Goal: Transaction & Acquisition: Purchase product/service

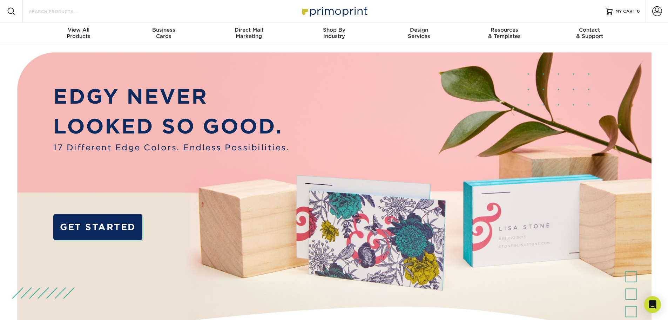
click at [53, 10] on input "Search Products" at bounding box center [62, 11] width 68 height 8
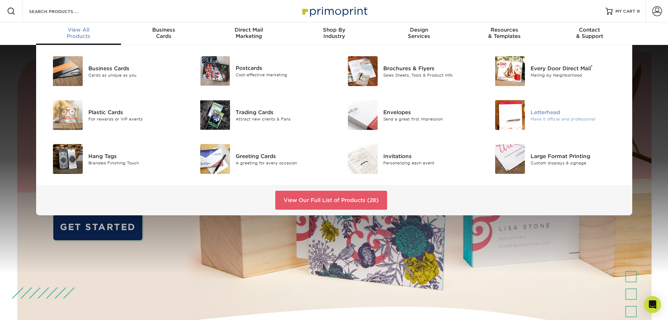
click at [330, 121] on img at bounding box center [510, 115] width 30 height 30
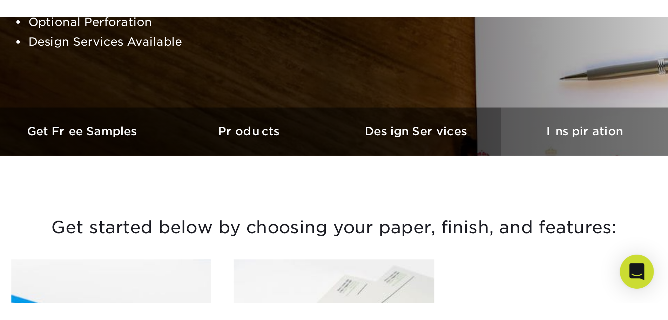
scroll to position [175, 0]
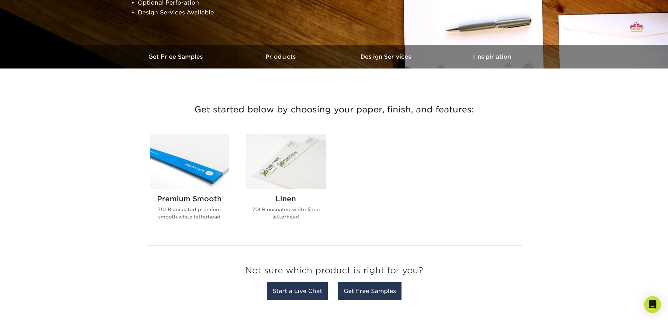
click at [196, 153] on img at bounding box center [190, 161] width 80 height 55
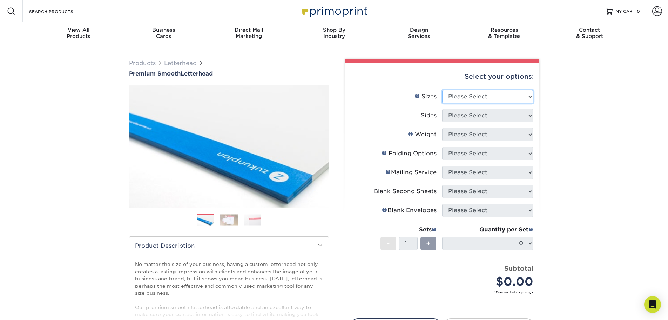
click at [503, 96] on select "Please Select 5.5" x 8.5" 8.5" x 11" 8.5" x 14" 11" x 17"" at bounding box center [487, 96] width 91 height 13
select select "8.50x11.00"
click at [442, 90] on select "Please Select 5.5" x 8.5" 8.5" x 11" 8.5" x 14" 11" x 17"" at bounding box center [487, 96] width 91 height 13
click at [507, 118] on select "Please Select Print Both Sides Print Front Only" at bounding box center [487, 115] width 91 height 13
select select "32d3c223-f82c-492b-b915-ba065a00862f"
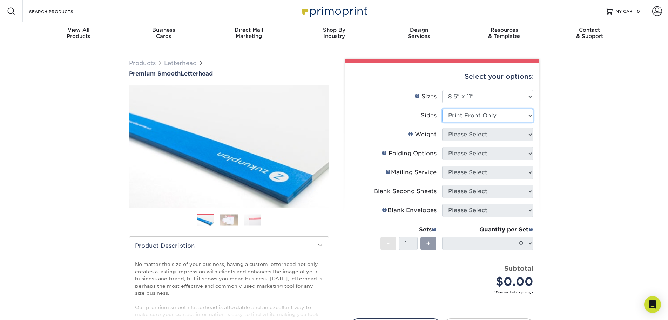
click at [442, 109] on select "Please Select Print Both Sides Print Front Only" at bounding box center [487, 115] width 91 height 13
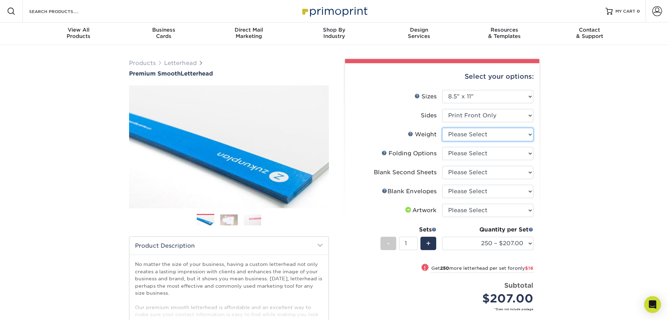
click at [504, 136] on select "Please Select 70LB" at bounding box center [487, 134] width 91 height 13
select select "70LB"
click at [442, 128] on select "Please Select 70LB" at bounding box center [487, 134] width 91 height 13
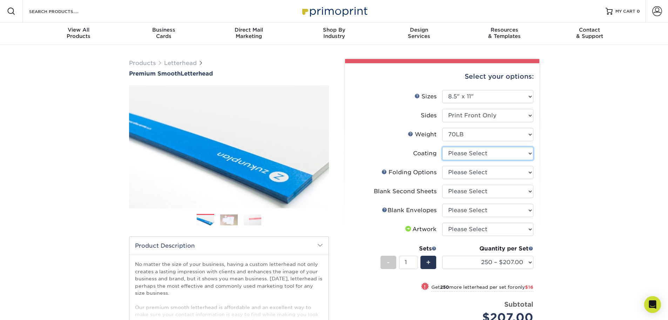
click at [515, 150] on select at bounding box center [487, 153] width 91 height 13
select select "3e7618de-abca-4bda-9f97-8b9129e913d8"
click at [442, 147] on select at bounding box center [487, 153] width 91 height 13
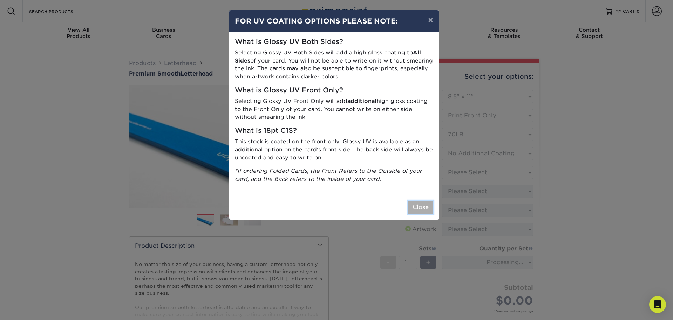
click at [430, 210] on button "Close" at bounding box center [420, 206] width 25 height 13
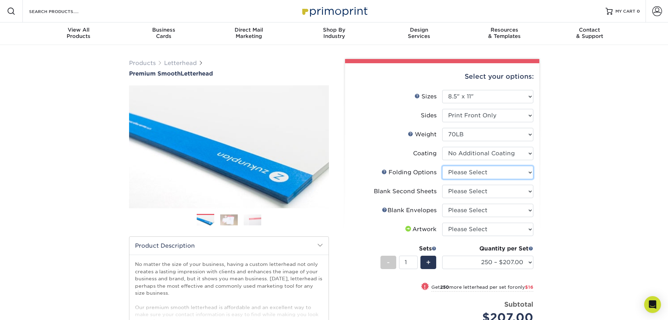
click at [528, 171] on select "Please Select FLAT - No Folding Accordion Fold Half-Fold (Vertical) Half-Fold (…" at bounding box center [487, 172] width 91 height 13
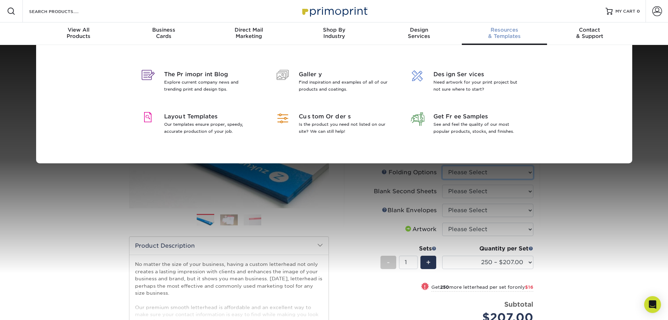
select select "9b1d5825-34d1-4721-9874-ed79abb003d7"
click at [442, 166] on select "Please Select FLAT - No Folding Accordion Fold Half-Fold (Vertical) Half-Fold (…" at bounding box center [487, 172] width 91 height 13
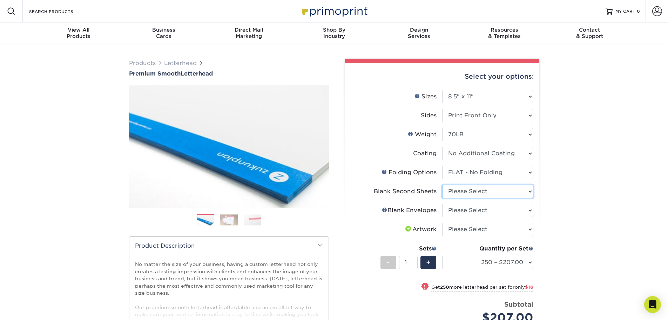
click at [511, 188] on select "Please Select No second blank sheets Yes 250 blank sheets Yes 500 blank sheets …" at bounding box center [487, 190] width 91 height 13
select select "80c01c16-d127-4b18-b8f3-2c0f873fa65b"
click at [442, 184] on select "Please Select No second blank sheets Yes 250 blank sheets Yes 500 blank sheets …" at bounding box center [487, 190] width 91 height 13
click at [512, 207] on select "Please Select No Blank Envelopes Yes 250 Envelopes NO 10 Yes 500 Envelopes NO 1…" at bounding box center [487, 209] width 91 height 13
select select "9f137334-7cf0-4a73-8a74-a4df662606ea"
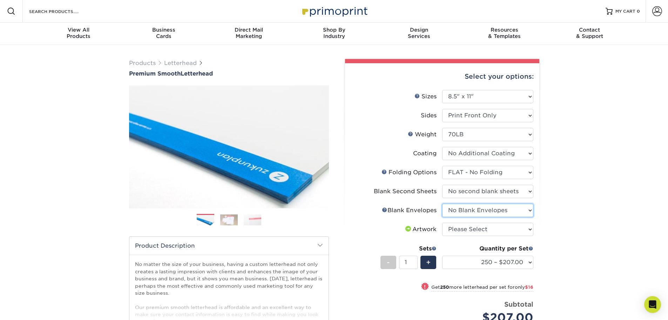
click at [442, 203] on select "Please Select No Blank Envelopes Yes 250 Envelopes NO 10 Yes 500 Envelopes NO 1…" at bounding box center [487, 209] width 91 height 13
click at [490, 224] on select "Please Select I will upload files I need a design - $75" at bounding box center [487, 228] width 91 height 13
select select "upload"
click at [442, 222] on select "Please Select I will upload files I need a design - $75" at bounding box center [487, 228] width 91 height 13
click at [471, 207] on select "Please Select No Blank Envelopes Yes 250 Envelopes NO 10 Yes 500 Envelopes NO 1…" at bounding box center [487, 209] width 91 height 13
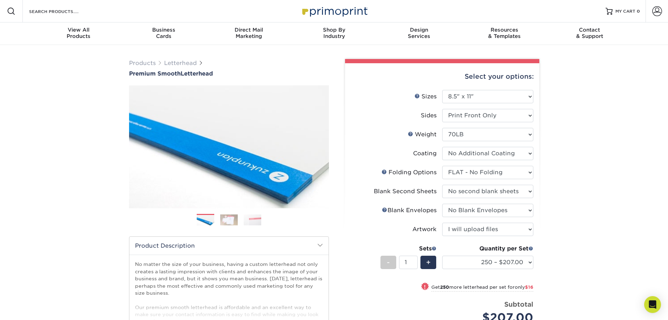
click at [591, 221] on div "Products Letterhead Premium Smooth Letterhead Previous Next /" at bounding box center [334, 240] width 668 height 390
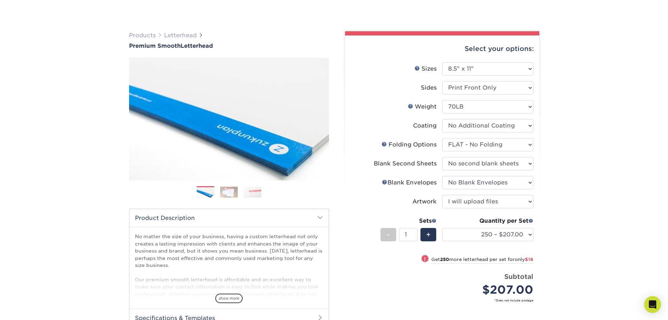
scroll to position [70, 0]
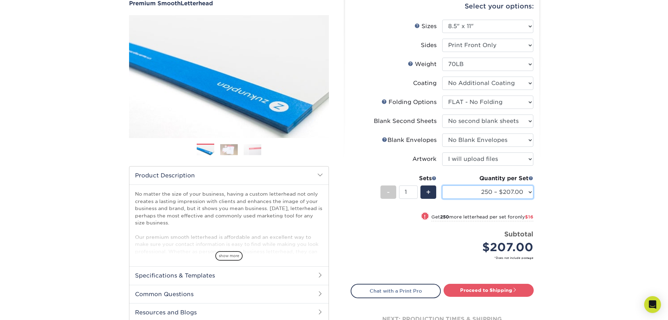
click at [496, 189] on select "250 – $207.00 500 – $223.00 1000 – $254.00 2500 – $385.00 5000 – $515.00 10000 …" at bounding box center [487, 191] width 91 height 13
select select "1000 – $254.00"
click at [442, 185] on select "250 – $207.00 500 – $223.00 1000 – $254.00 2500 – $385.00 5000 – $515.00 10000 …" at bounding box center [487, 191] width 91 height 13
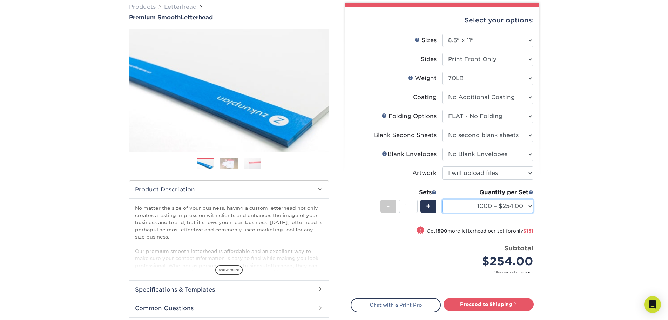
scroll to position [0, 0]
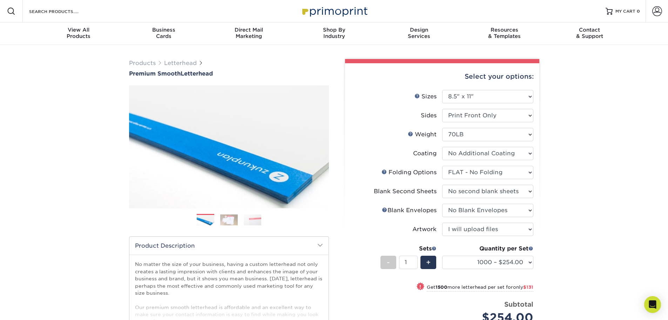
click at [227, 219] on img at bounding box center [229, 219] width 18 height 11
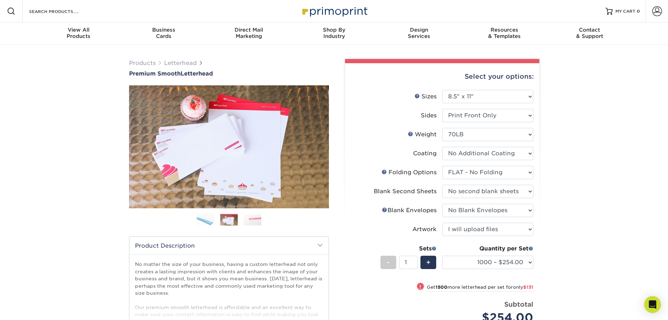
click at [265, 221] on ol at bounding box center [229, 222] width 200 height 17
click at [248, 220] on img at bounding box center [253, 219] width 18 height 11
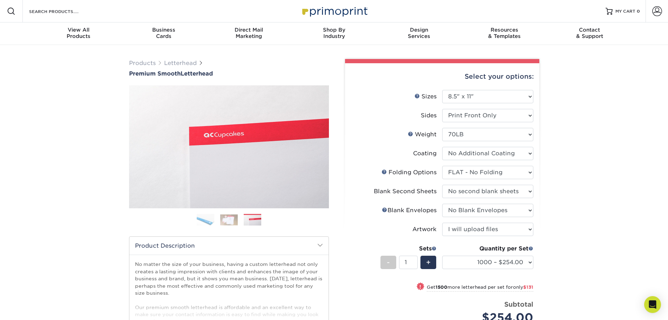
click at [193, 217] on ol at bounding box center [229, 222] width 200 height 17
click at [210, 220] on img at bounding box center [206, 219] width 18 height 12
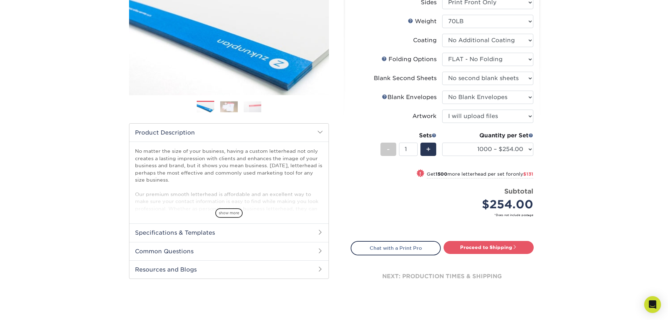
scroll to position [178, 0]
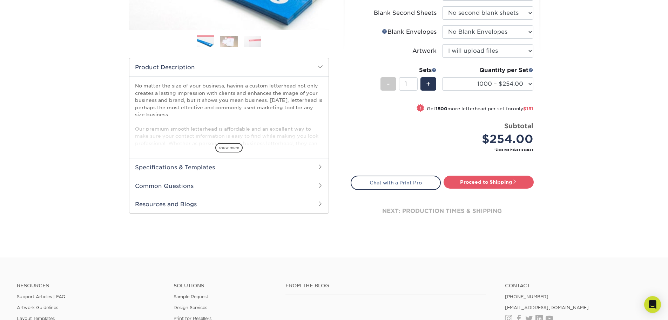
click at [181, 168] on h2 "Specifications & Templates" at bounding box center [228, 167] width 199 height 18
